Goal: Task Accomplishment & Management: Use online tool/utility

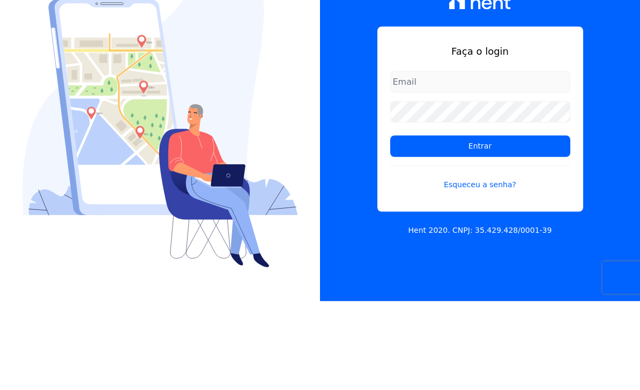
scroll to position [34, 0]
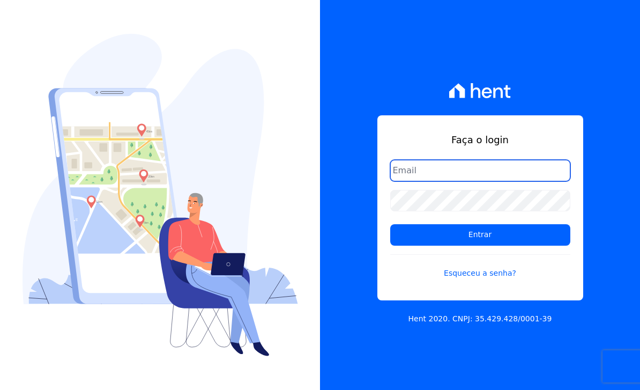
type input "l.jardim@lbacapital.com.br"
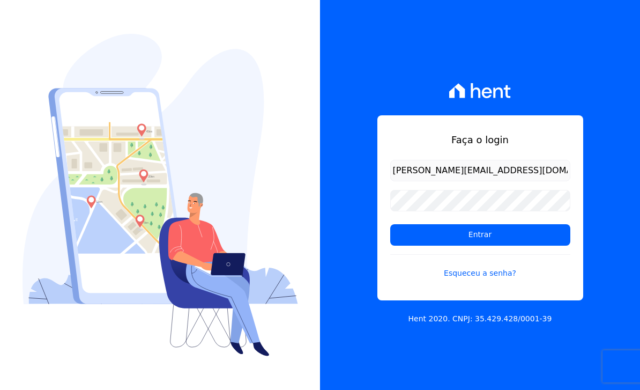
click at [530, 224] on input "Entrar" at bounding box center [480, 234] width 180 height 21
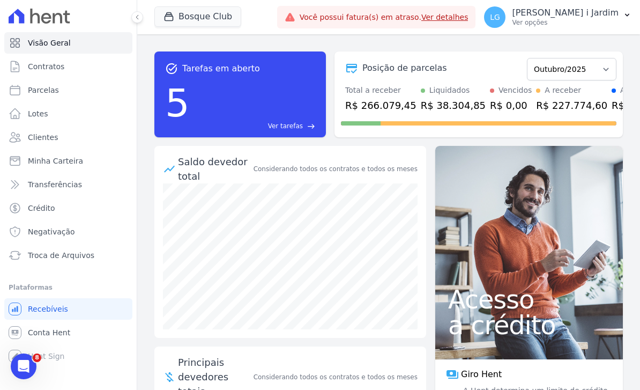
click at [218, 19] on button "Bosque Club" at bounding box center [197, 16] width 87 height 20
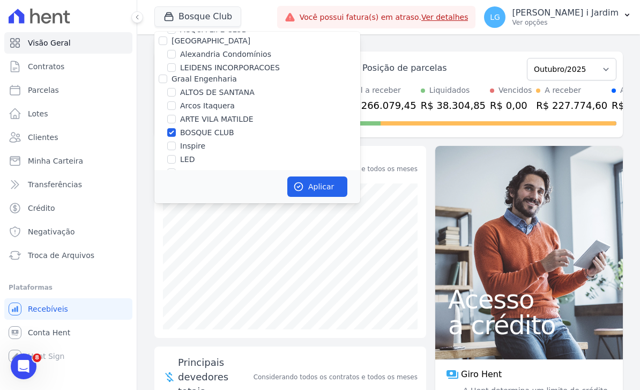
scroll to position [107, 0]
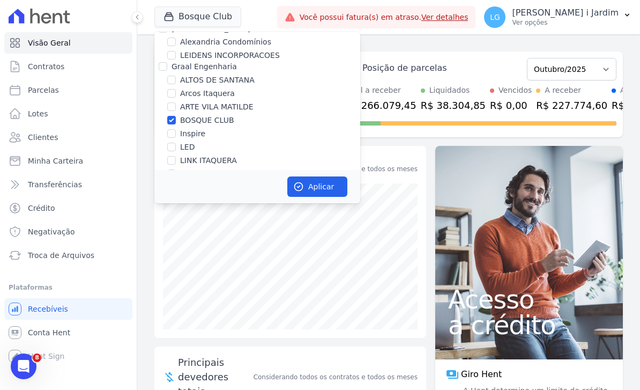
click at [218, 119] on label "BOSQUE CLUB" at bounding box center [207, 120] width 54 height 11
click at [176, 119] on input "BOSQUE CLUB" at bounding box center [171, 120] width 9 height 9
checkbox input "false"
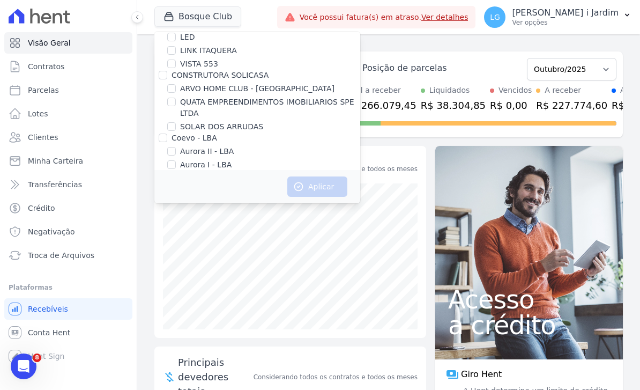
scroll to position [218, 0]
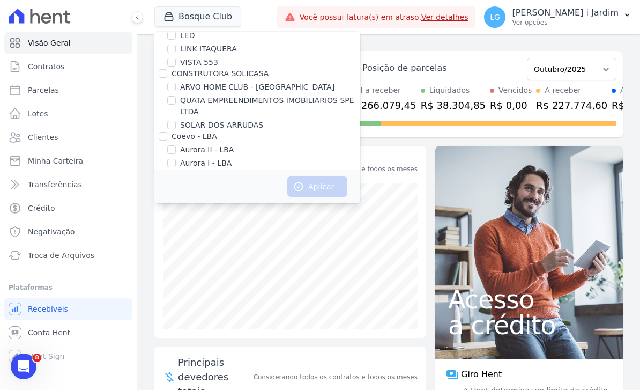
click at [239, 128] on label "SOLAR DOS ARRUDAS" at bounding box center [221, 125] width 83 height 11
click at [176, 128] on input "SOLAR DOS ARRUDAS" at bounding box center [171, 125] width 9 height 9
checkbox input "true"
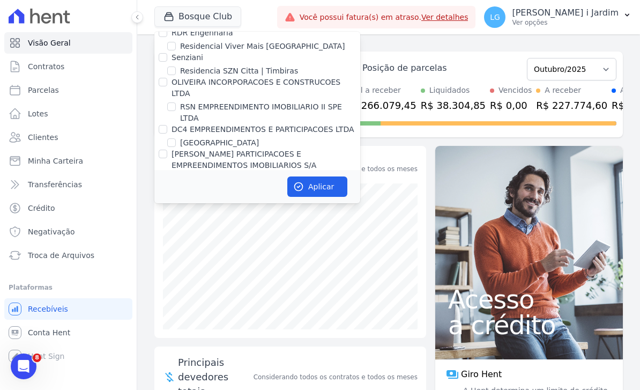
scroll to position [2764, 0]
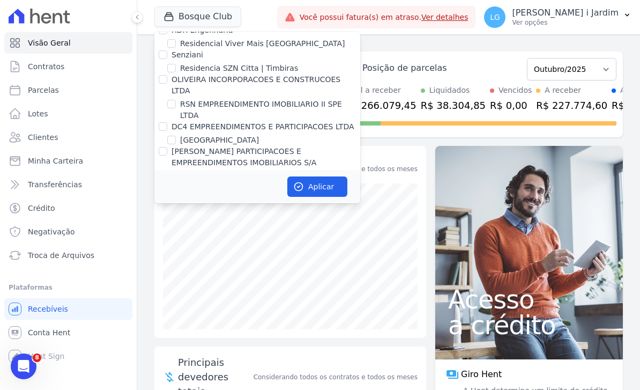
click at [244, 206] on label "SOLAR DOS ARRUDAS 2" at bounding box center [225, 211] width 91 height 11
click at [176, 208] on input "SOLAR DOS ARRUDAS 2" at bounding box center [171, 212] width 9 height 9
checkbox input "true"
click at [337, 177] on button "Aplicar" at bounding box center [317, 186] width 60 height 20
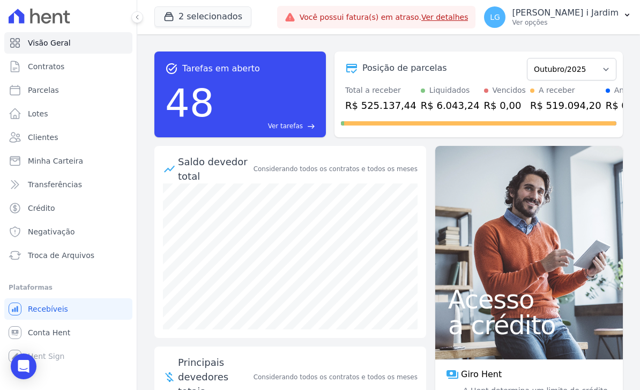
click at [63, 137] on link "Clientes" at bounding box center [68, 137] width 128 height 21
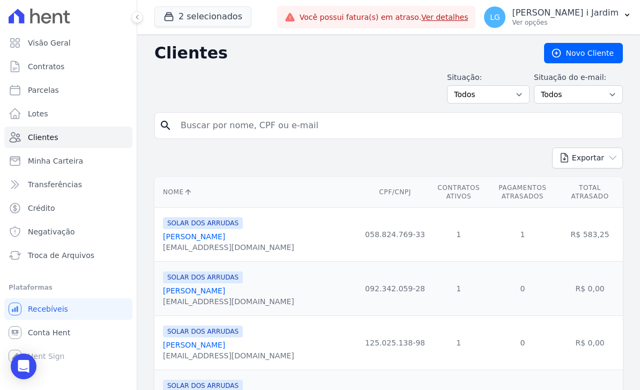
click at [607, 158] on button "Exportar" at bounding box center [587, 157] width 71 height 21
click at [620, 203] on link "CSV" at bounding box center [610, 203] width 60 height 20
